Goal: Task Accomplishment & Management: Manage account settings

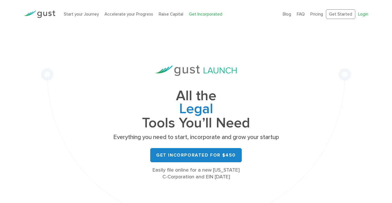
click at [367, 14] on link "Login" at bounding box center [363, 14] width 10 height 5
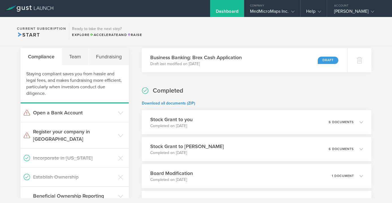
scroll to position [107, 0]
click at [65, 133] on h3 "Register your company in CO" at bounding box center [74, 134] width 82 height 15
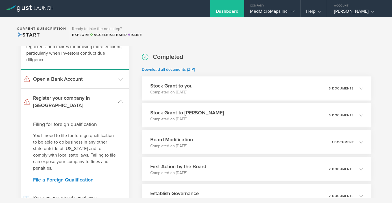
scroll to position [142, 0]
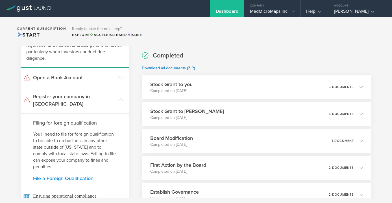
click at [60, 175] on link "File a Foreign Qualification" at bounding box center [74, 177] width 83 height 5
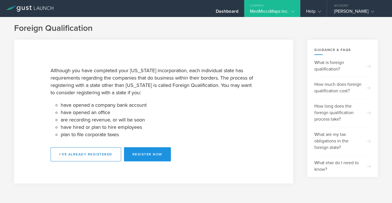
click at [151, 156] on button "Register Now" at bounding box center [147, 154] width 47 height 14
select select "CO"
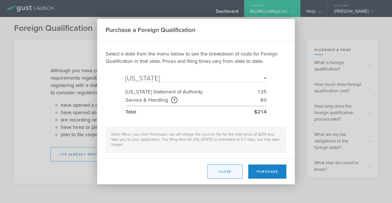
click at [221, 168] on button "Close" at bounding box center [224, 171] width 35 height 14
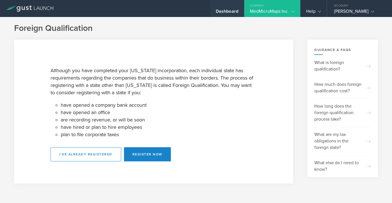
click at [216, 11] on div "Dashboard" at bounding box center [227, 12] width 23 height 8
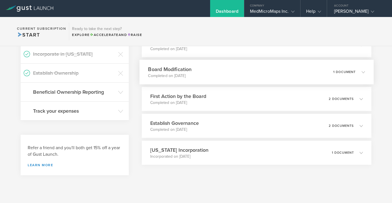
scroll to position [213, 0]
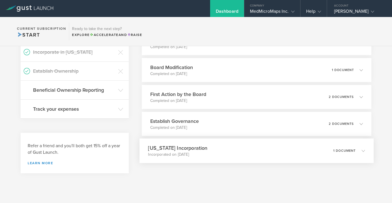
click at [184, 151] on p "Incorporated on Aug 14, 2025" at bounding box center [177, 154] width 59 height 6
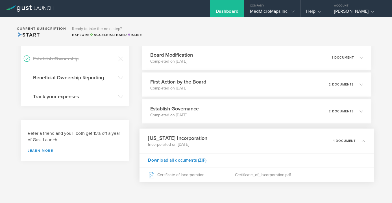
scroll to position [230, 0]
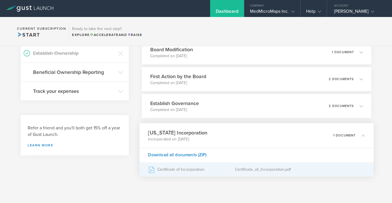
click at [171, 168] on div "Certificate of Incorporation" at bounding box center [191, 169] width 87 height 14
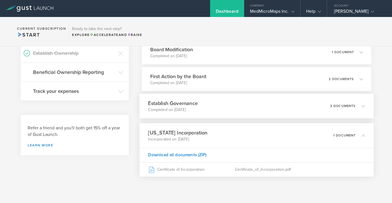
click at [203, 106] on div "Establish Governance Completed on Aug 18, 2025 2 documents" at bounding box center [257, 106] width 234 height 25
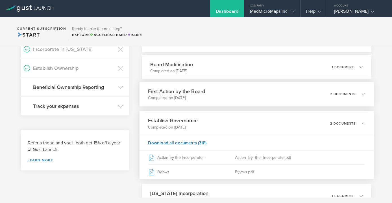
click at [194, 96] on p "Completed on Aug 18, 2025" at bounding box center [176, 98] width 57 height 6
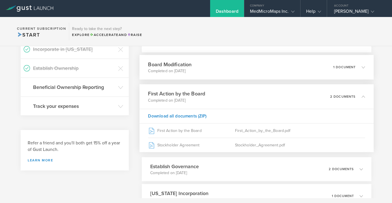
click at [192, 67] on h3 "Board Modification" at bounding box center [170, 64] width 44 height 8
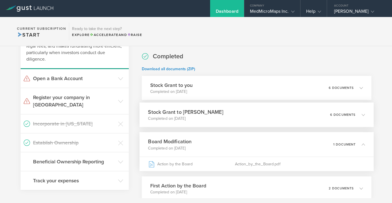
scroll to position [141, 0]
click at [189, 85] on h3 "Stock Grant to you" at bounding box center [171, 85] width 42 height 7
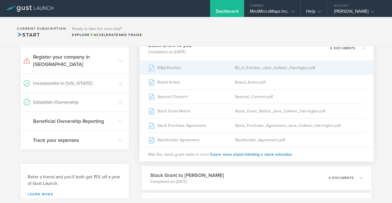
scroll to position [190, 0]
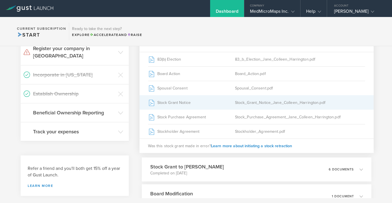
click at [186, 102] on div "Stock Grant Notice" at bounding box center [191, 102] width 87 height 14
